Goal: Check status: Check status

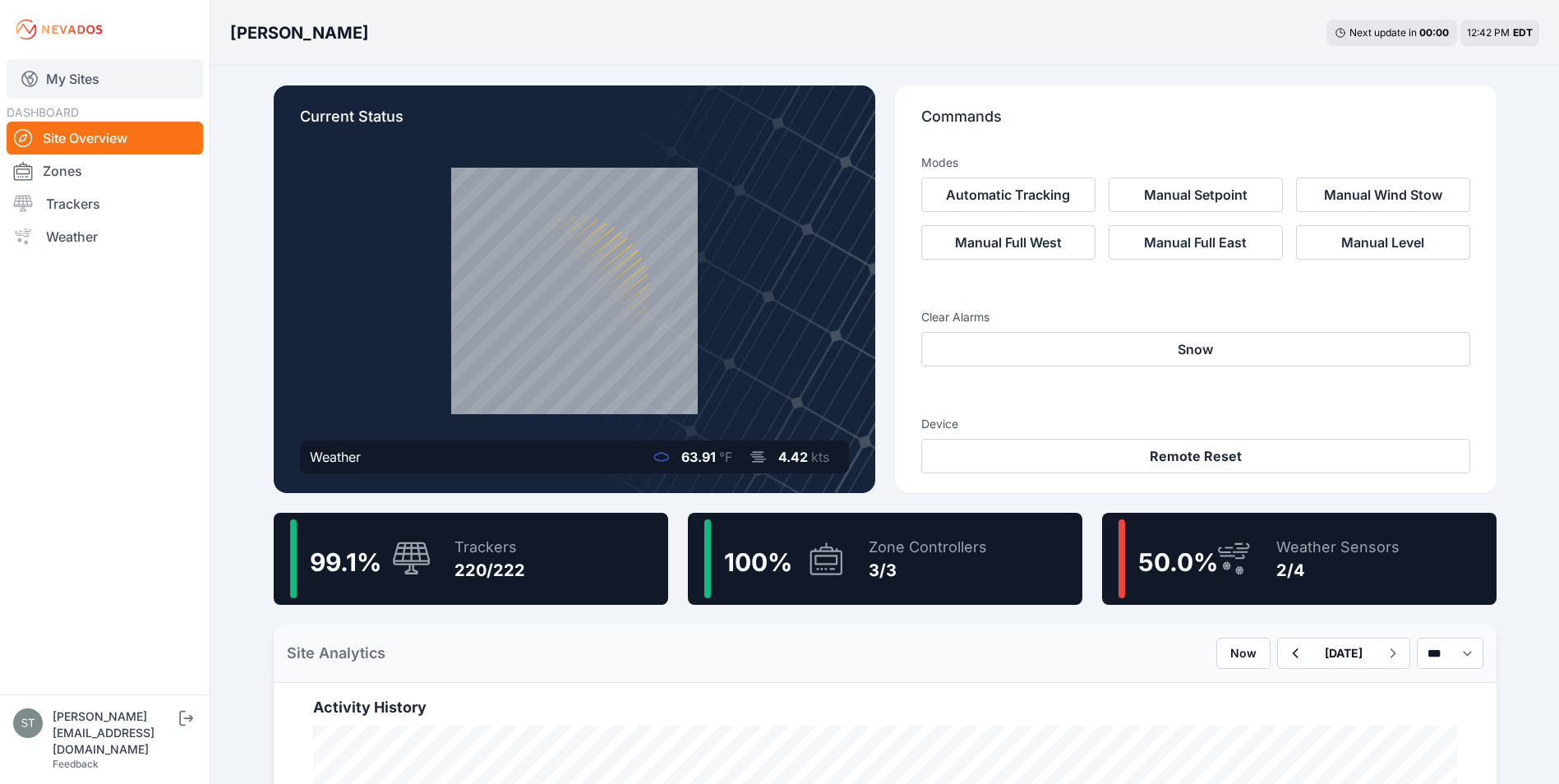
click at [73, 80] on link "My Sites" at bounding box center [104, 79] width 196 height 39
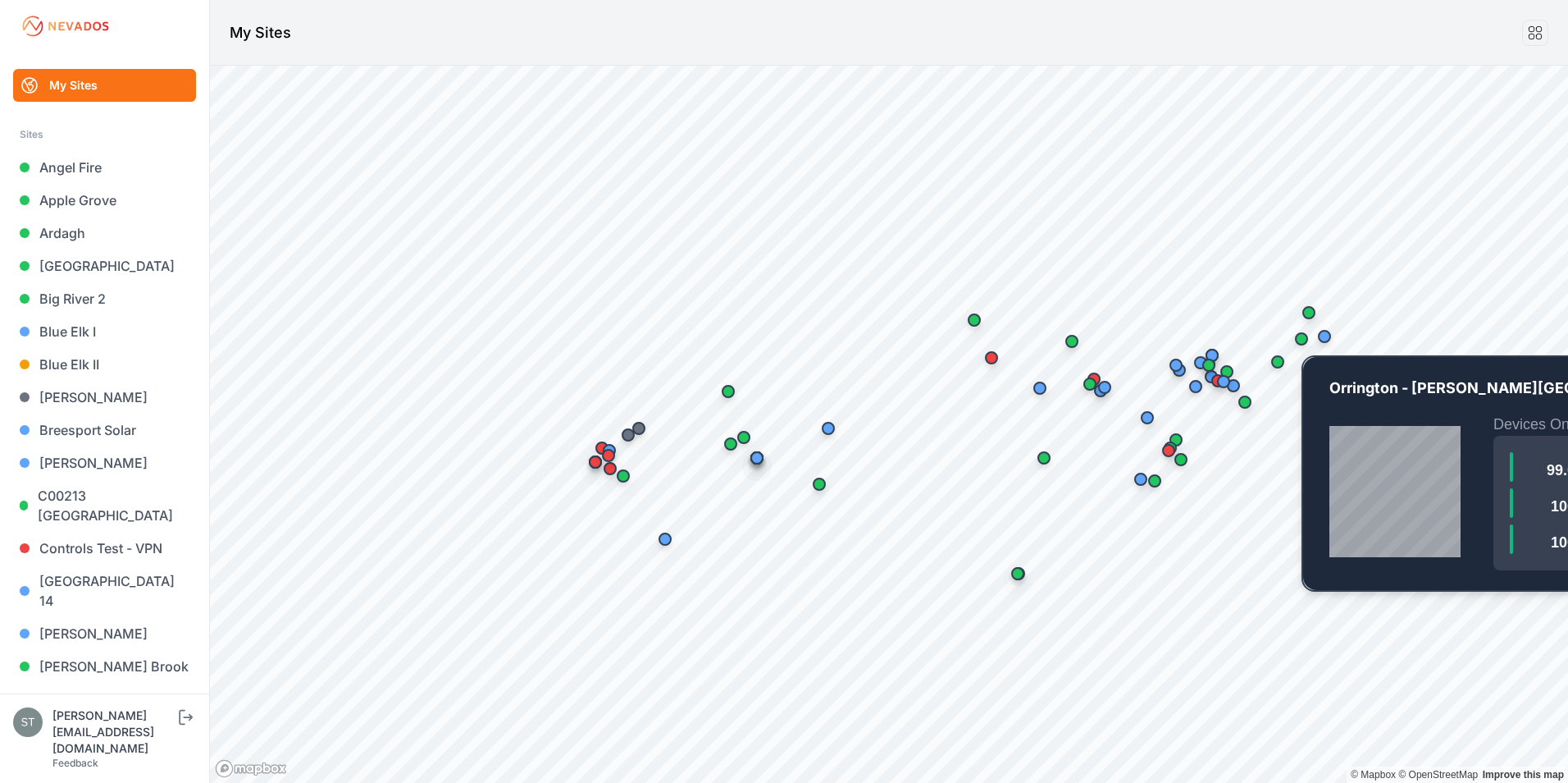
click at [1301, 345] on div "Map marker" at bounding box center [1301, 339] width 32 height 32
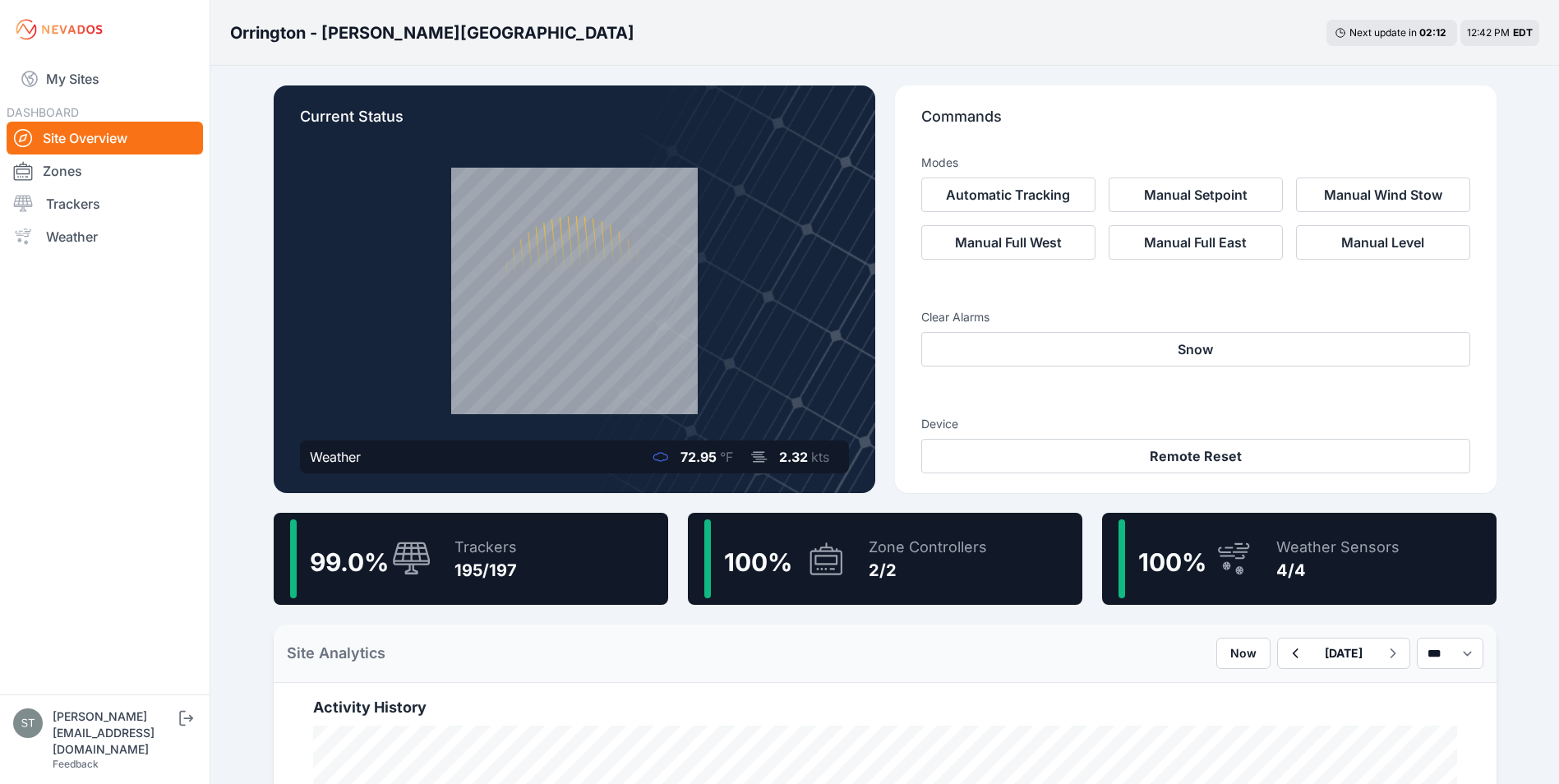
click at [466, 580] on div "195/197" at bounding box center [485, 570] width 62 height 23
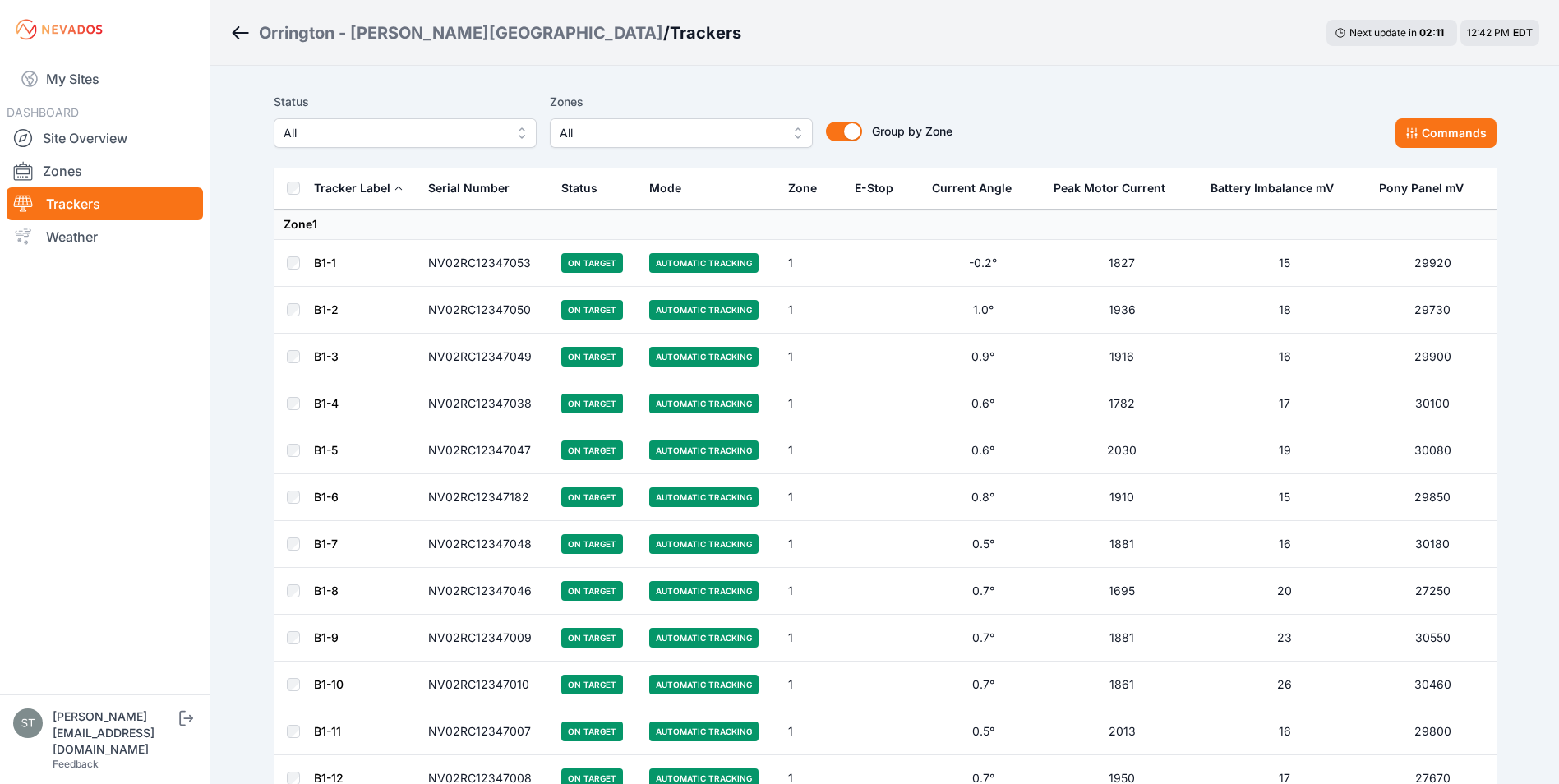
click at [394, 134] on span "All" at bounding box center [393, 133] width 220 height 20
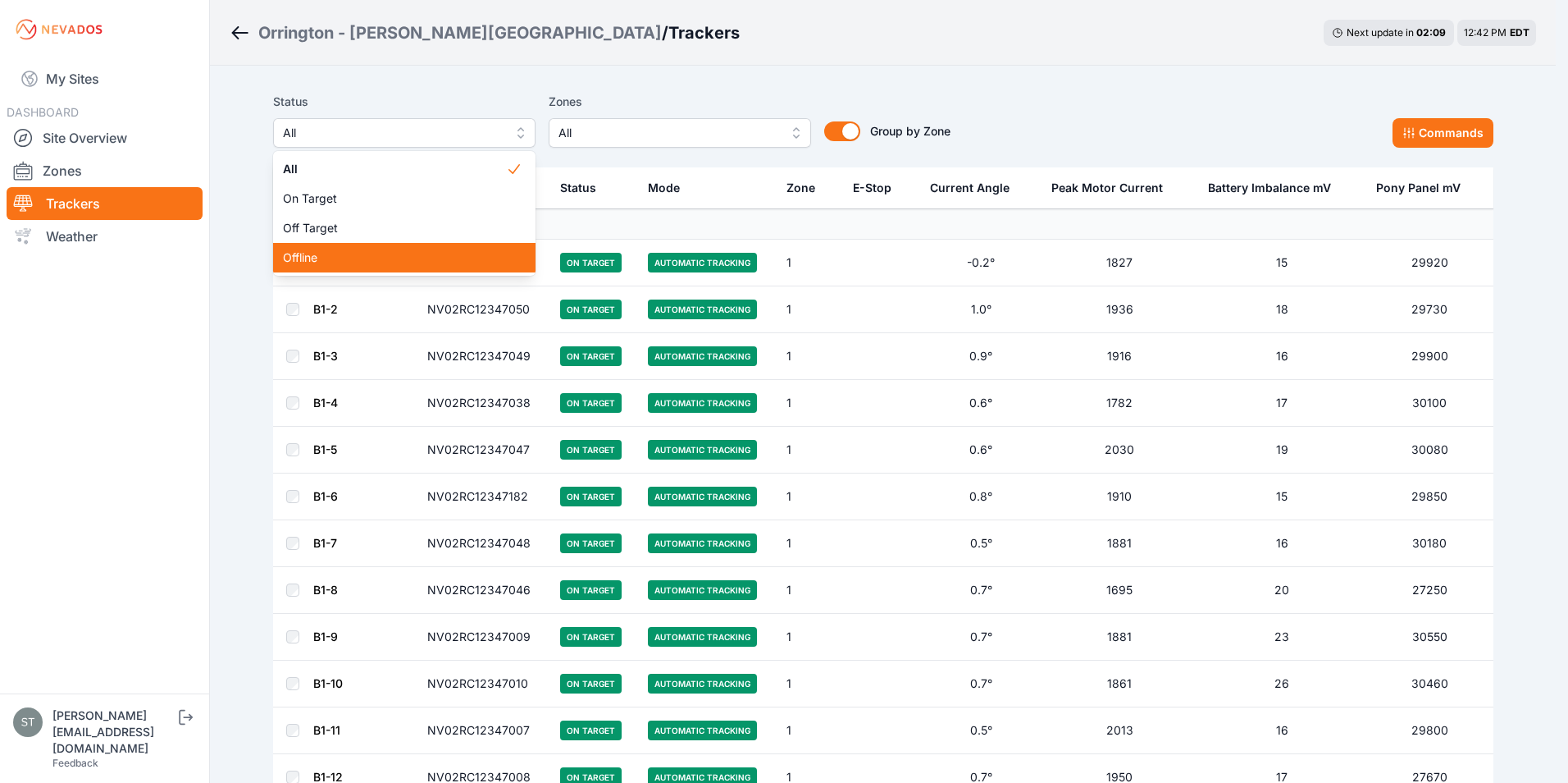
click at [339, 254] on span "Offline" at bounding box center [394, 257] width 223 height 16
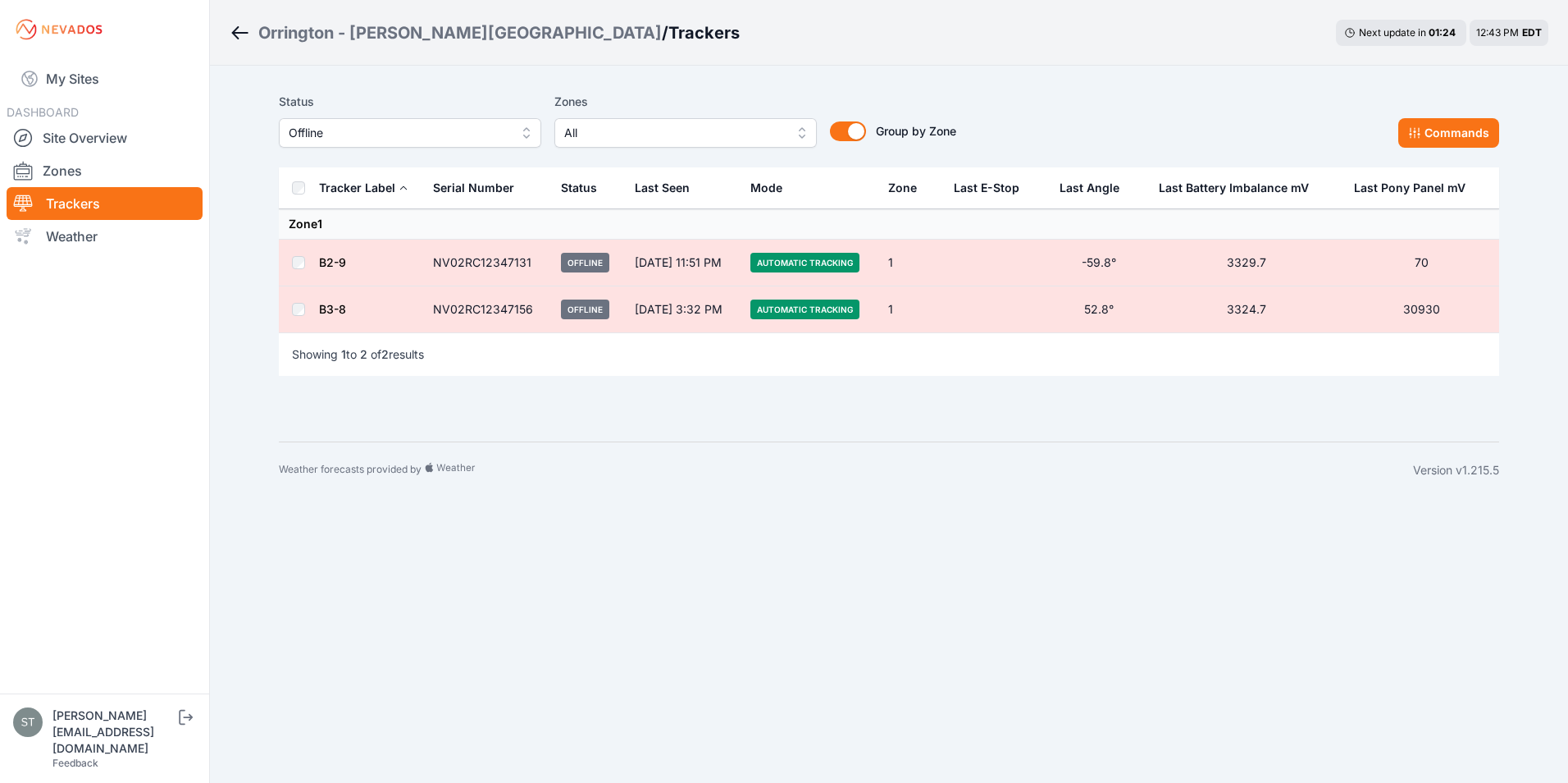
click at [373, 141] on span "Offline" at bounding box center [398, 132] width 220 height 20
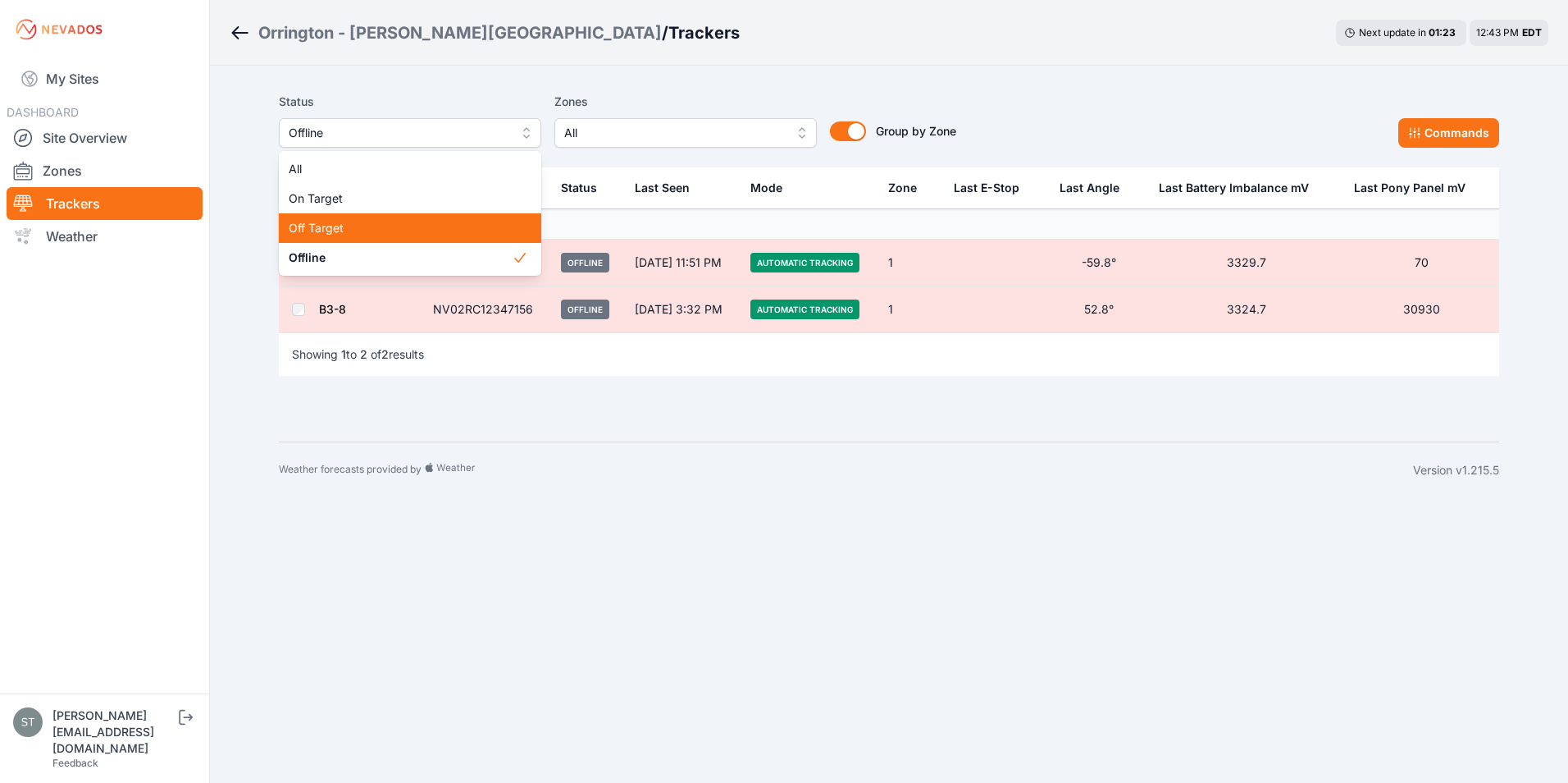
click at [345, 230] on span "Off Target" at bounding box center [400, 227] width 223 height 16
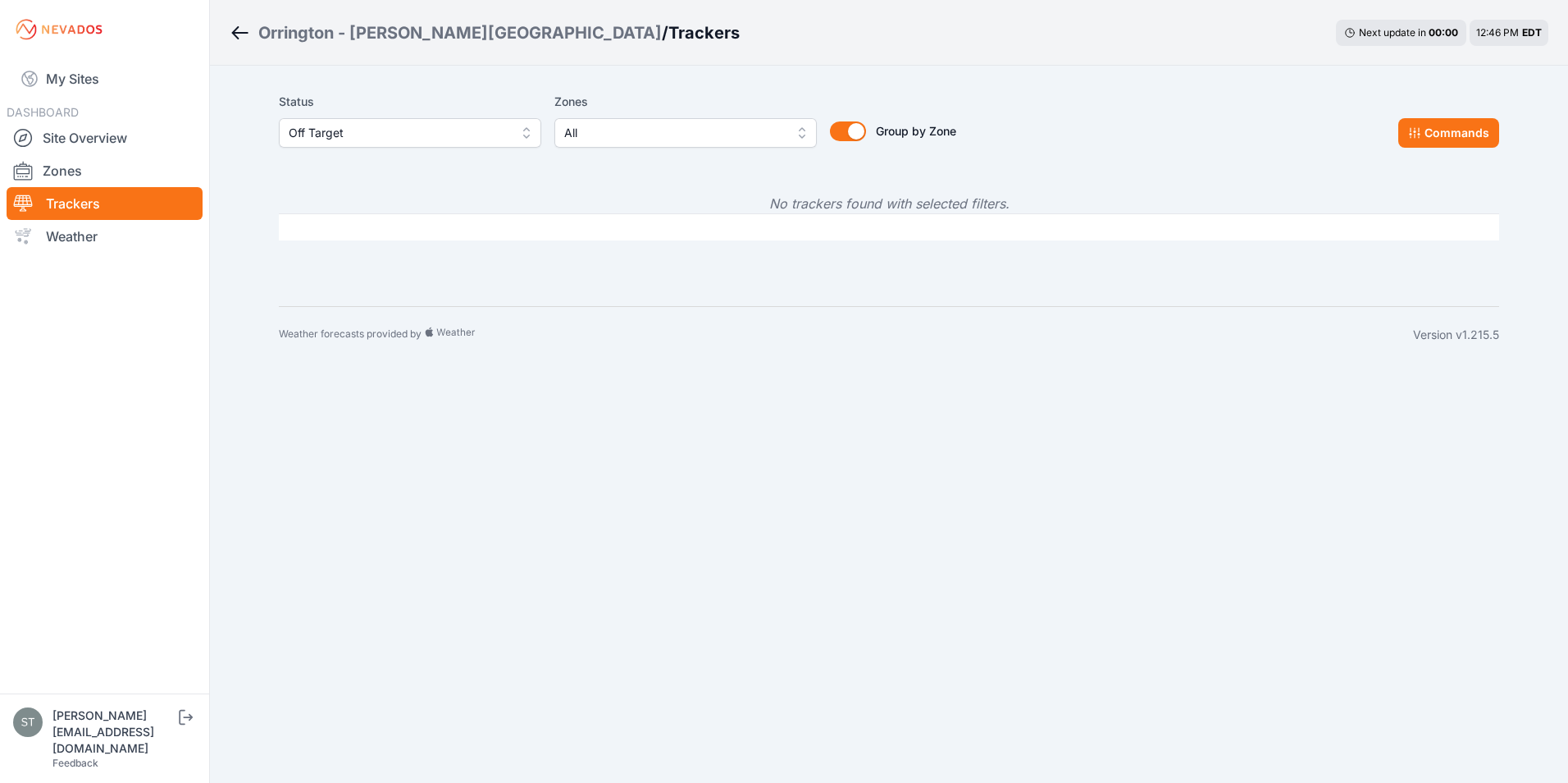
click at [401, 135] on span "Off Target" at bounding box center [398, 132] width 220 height 20
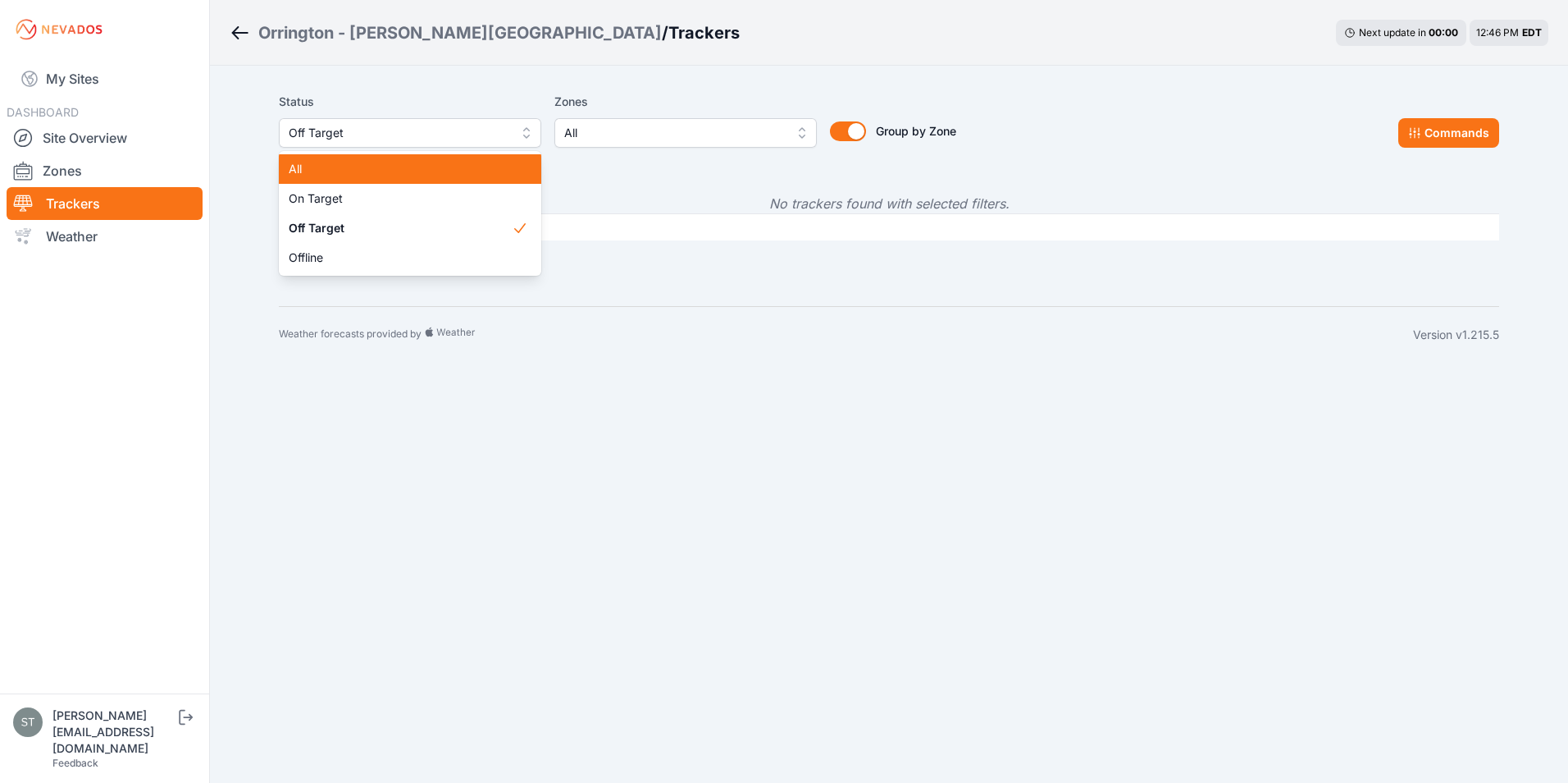
click at [339, 161] on span "All" at bounding box center [400, 168] width 223 height 16
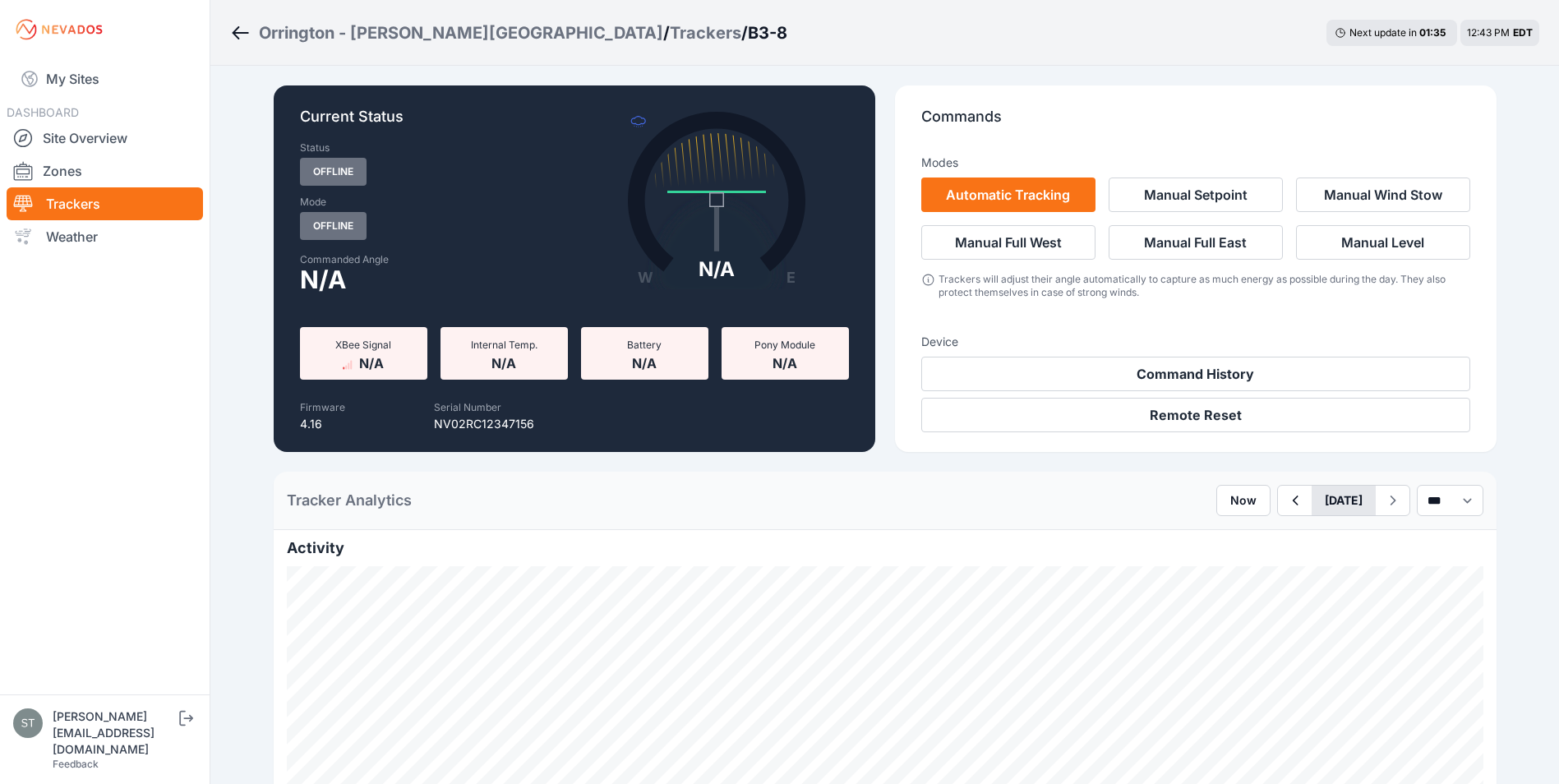
click at [1312, 501] on button "[DATE]" at bounding box center [1343, 500] width 64 height 30
click at [1406, 640] on div "19" at bounding box center [1417, 644] width 22 height 22
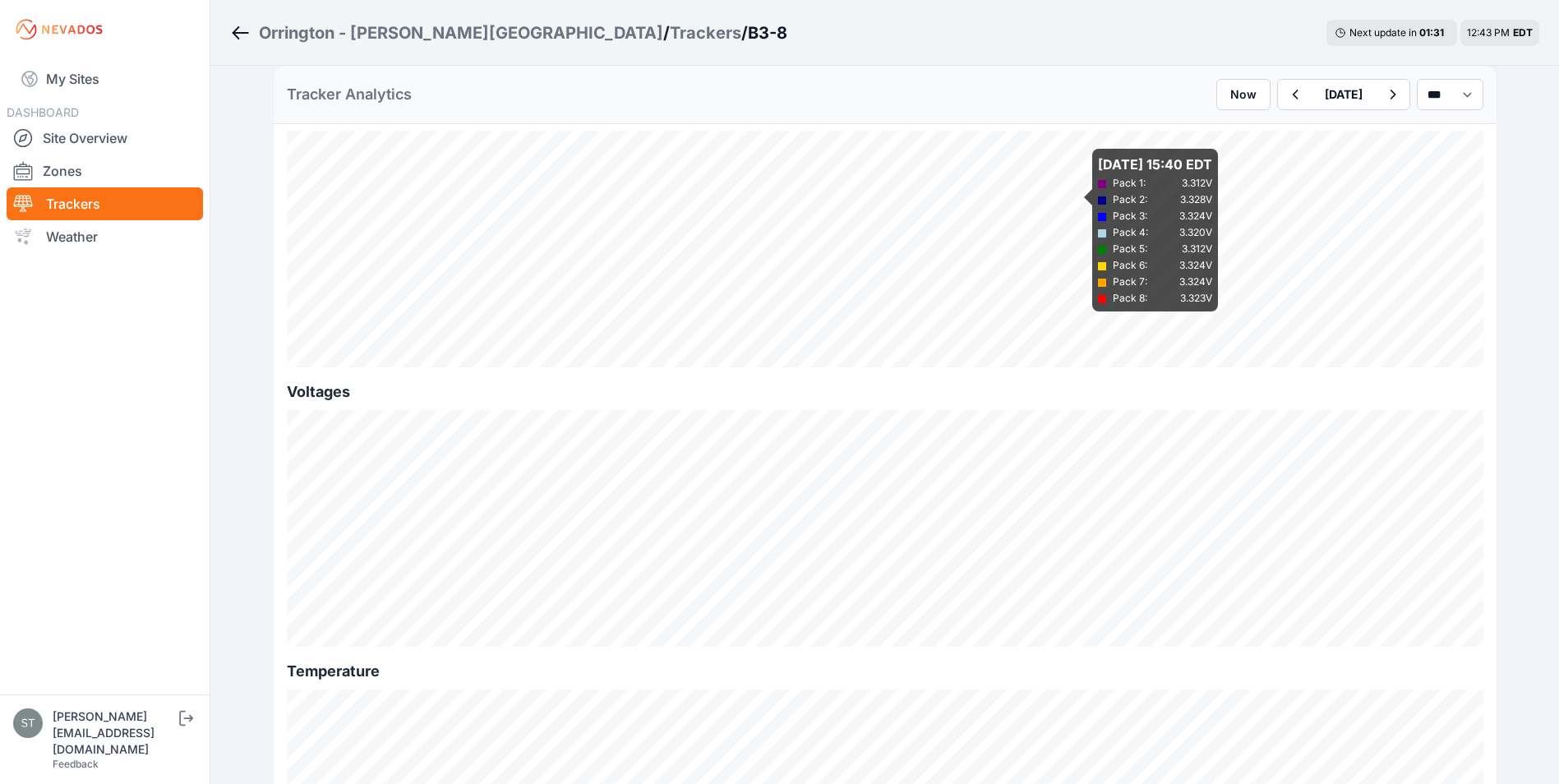
scroll to position [1561, 0]
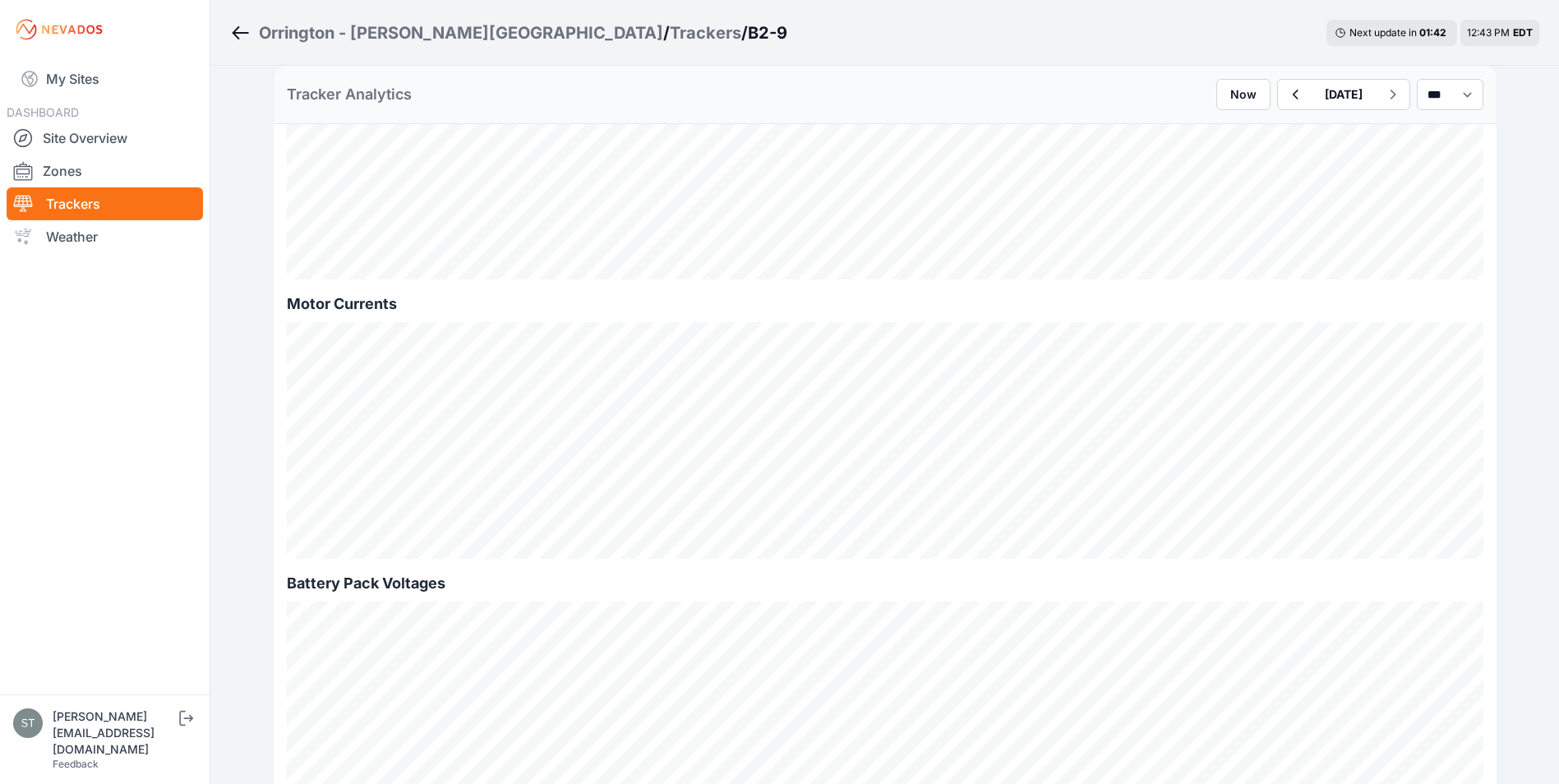
scroll to position [904, 0]
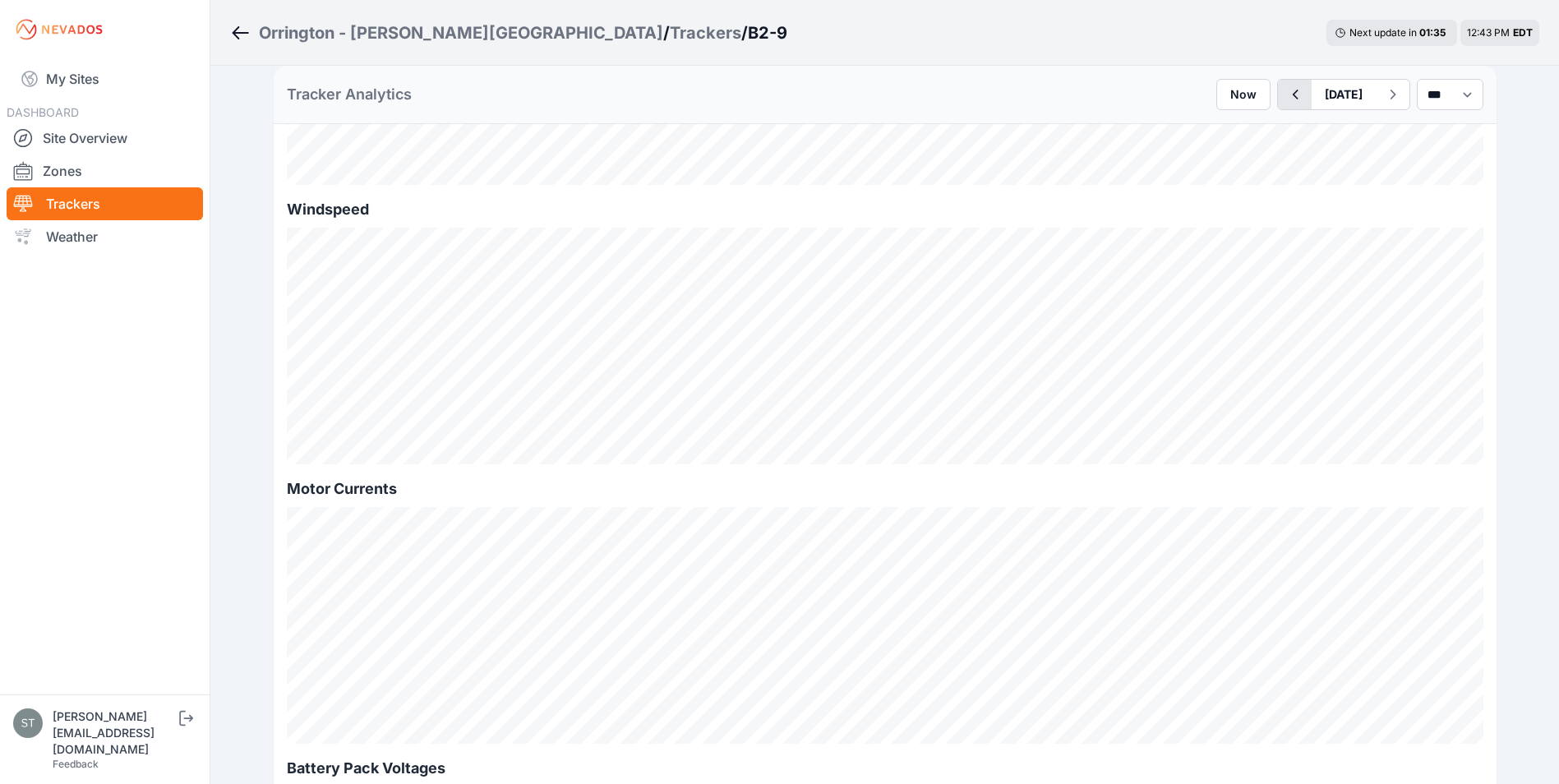
click at [1292, 96] on icon "button" at bounding box center [1294, 95] width 6 height 10
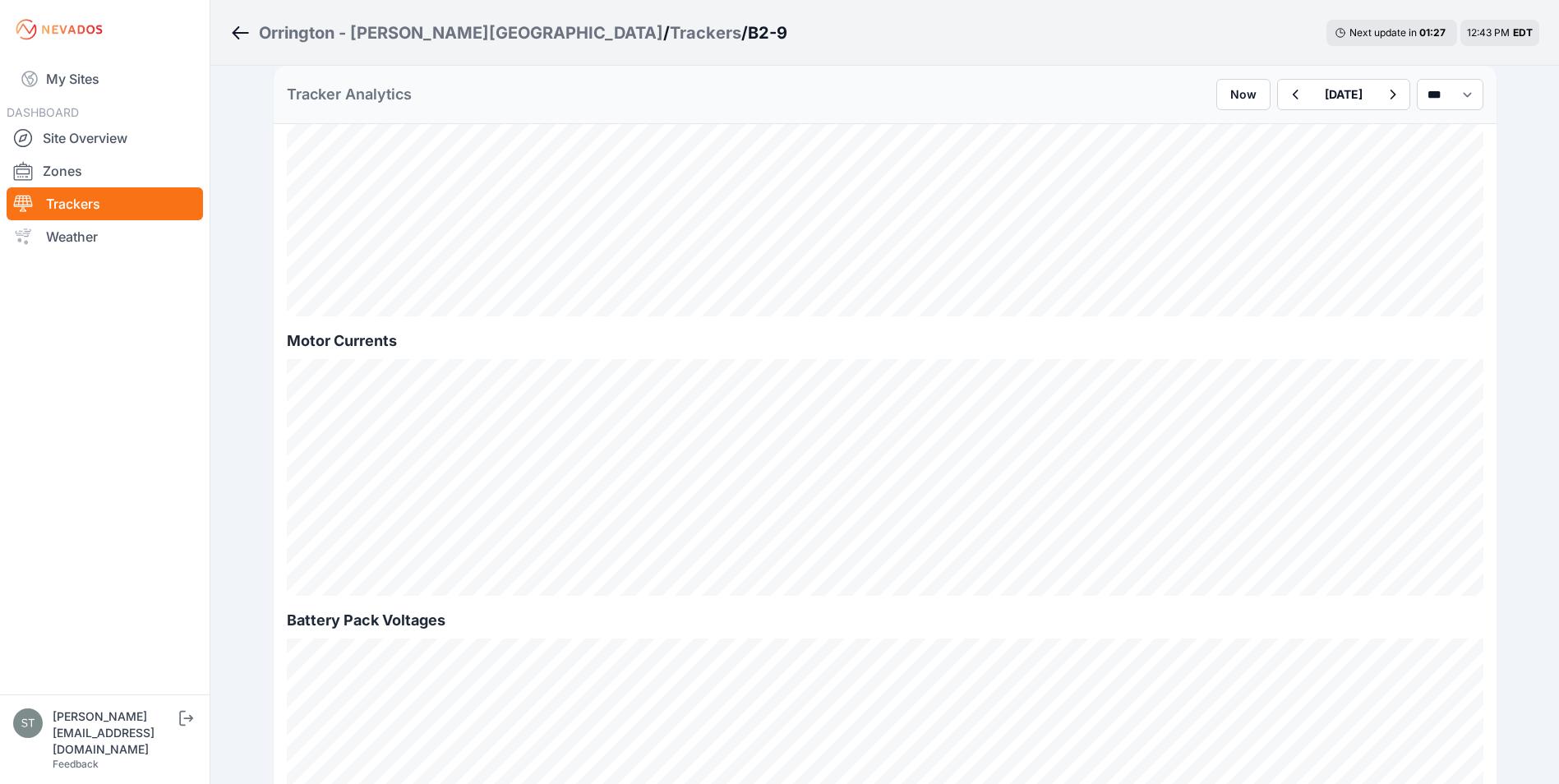
scroll to position [739, 0]
